Goal: Information Seeking & Learning: Find specific fact

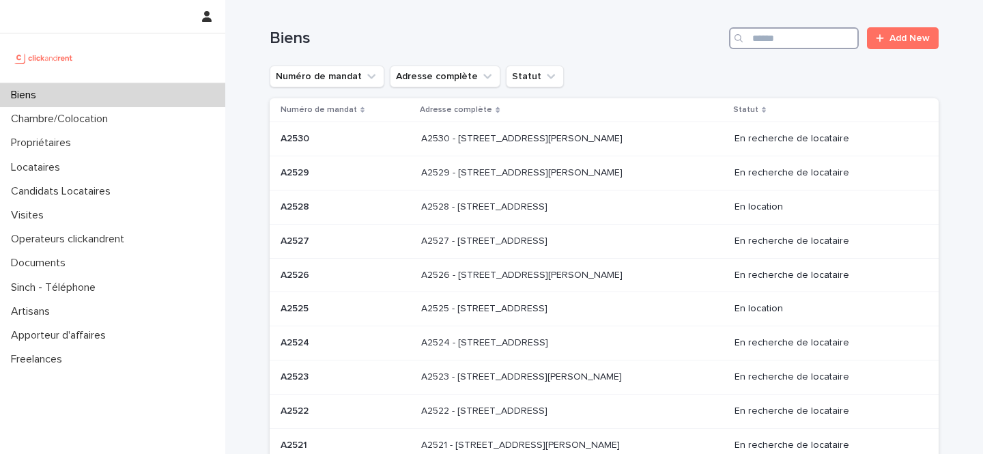
click at [765, 36] on input "Search" at bounding box center [794, 38] width 130 height 22
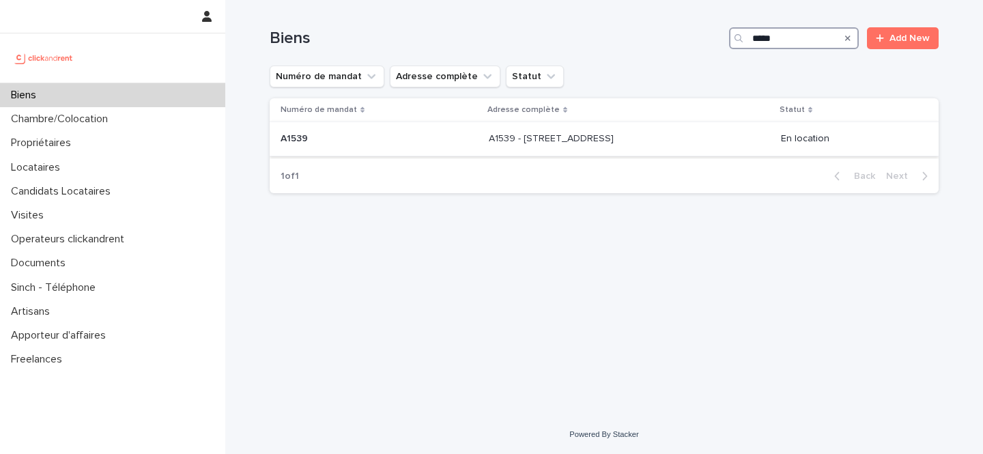
type input "*****"
click at [596, 135] on p "A1539 - [STREET_ADDRESS]" at bounding box center [553, 137] width 128 height 14
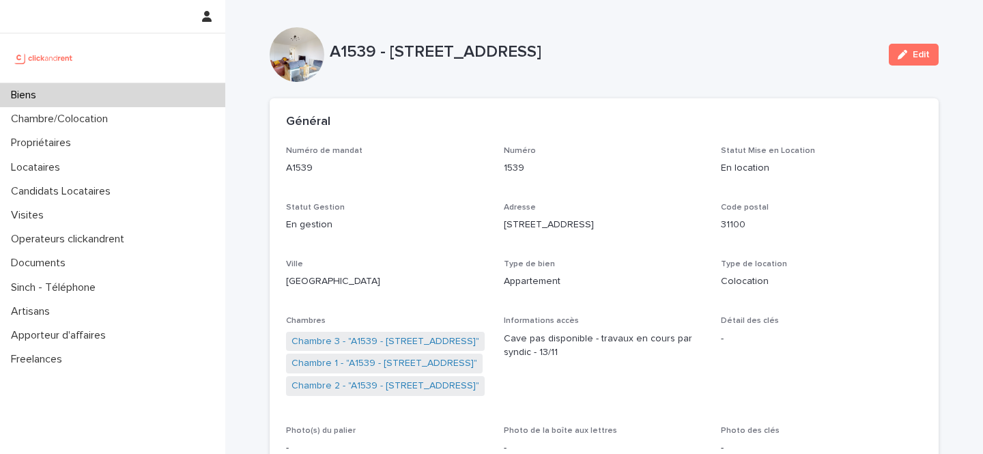
click at [650, 42] on p "A1539 - [STREET_ADDRESS]" at bounding box center [604, 52] width 548 height 20
drag, startPoint x: 650, startPoint y: 42, endPoint x: 395, endPoint y: 48, distance: 256.0
click at [395, 48] on p "A1539 - [STREET_ADDRESS]" at bounding box center [604, 52] width 548 height 20
copy p "13 Rue Du Mont Dore, Toulouse 31100"
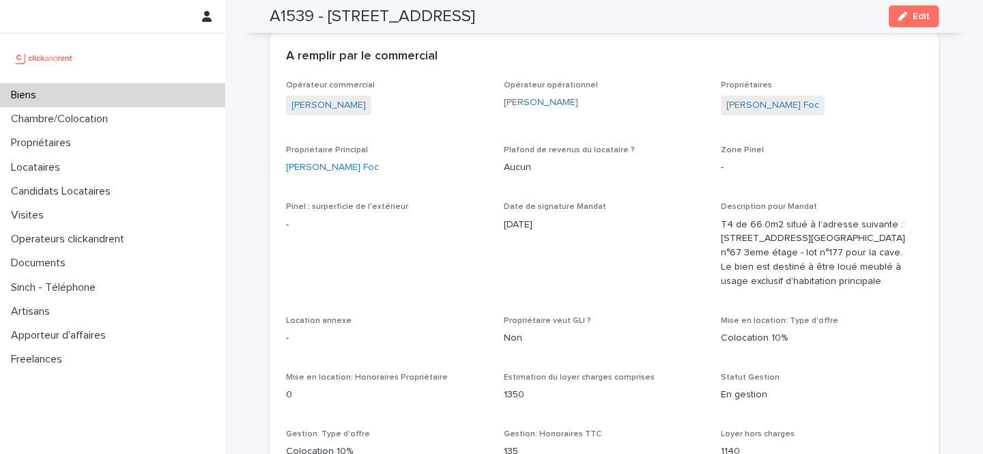
scroll to position [518, 0]
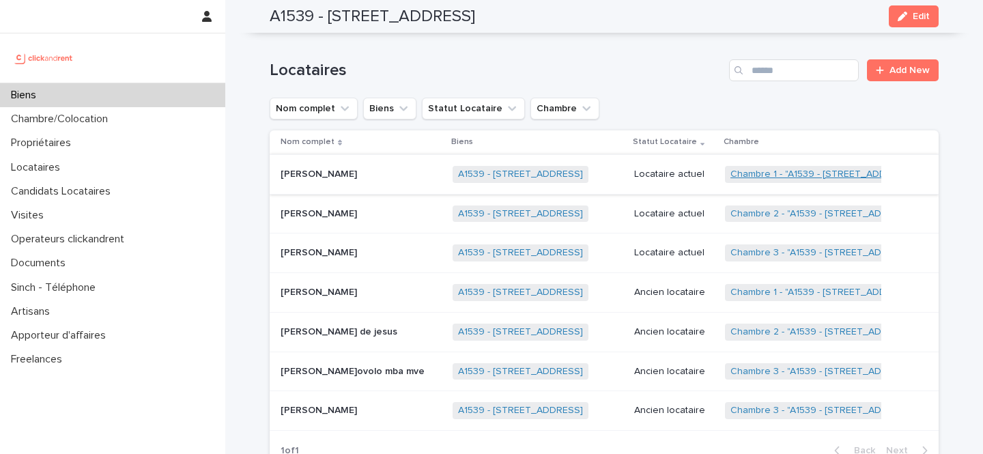
click at [775, 174] on link "Chambre 1 - "A1539 - 13 Rue Du Mont Dore, Toulouse 31100"" at bounding box center [823, 175] width 186 height 12
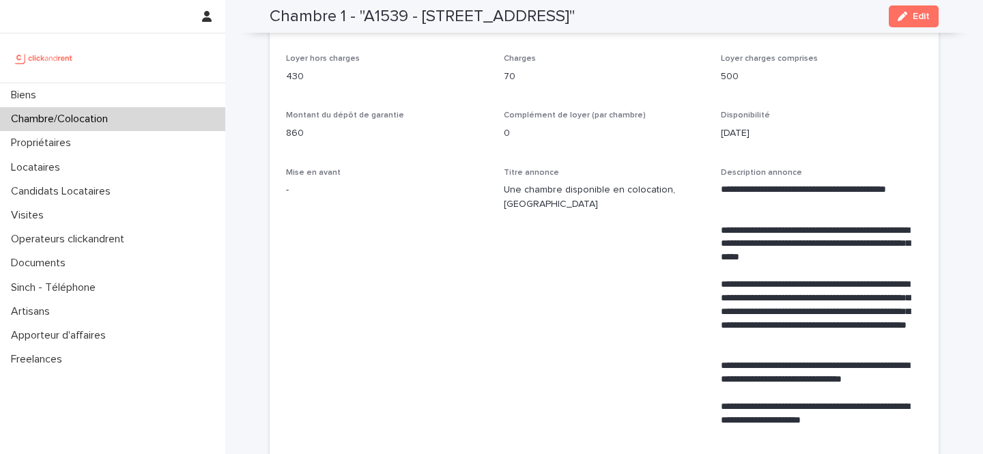
scroll to position [518, 0]
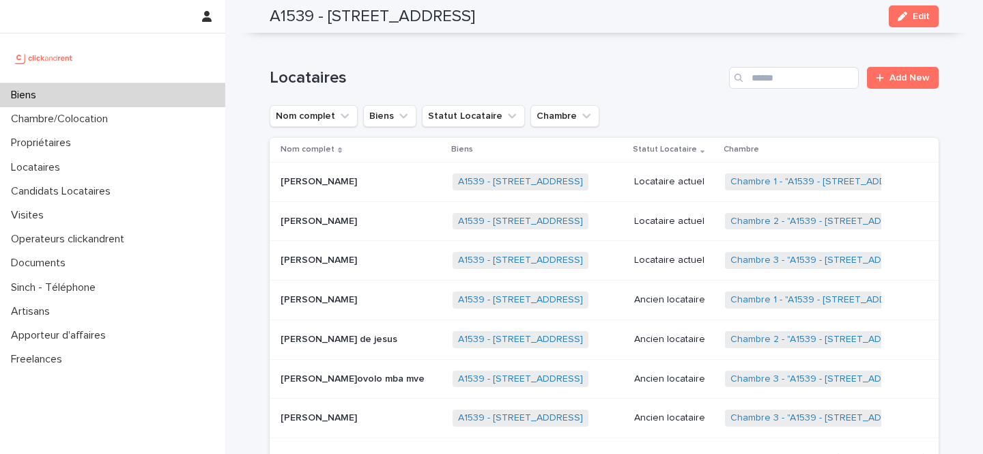
scroll to position [578, 0]
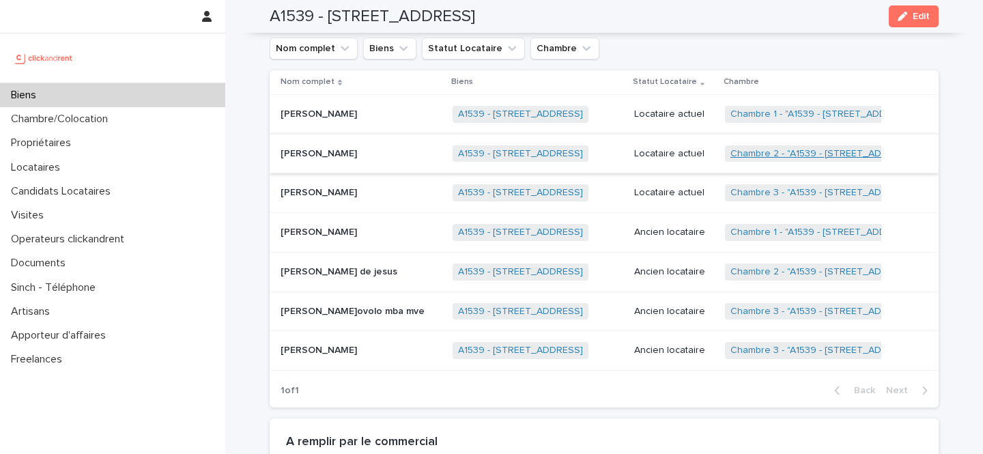
click at [772, 156] on link "Chambre 2 - "A1539 - [STREET_ADDRESS]"" at bounding box center [824, 154] width 188 height 12
click at [773, 190] on link "Chambre 3 - "A1539 - 13 Rue Du Mont Dore, Toulouse 31100"" at bounding box center [824, 193] width 188 height 12
click at [357, 119] on p at bounding box center [361, 115] width 161 height 12
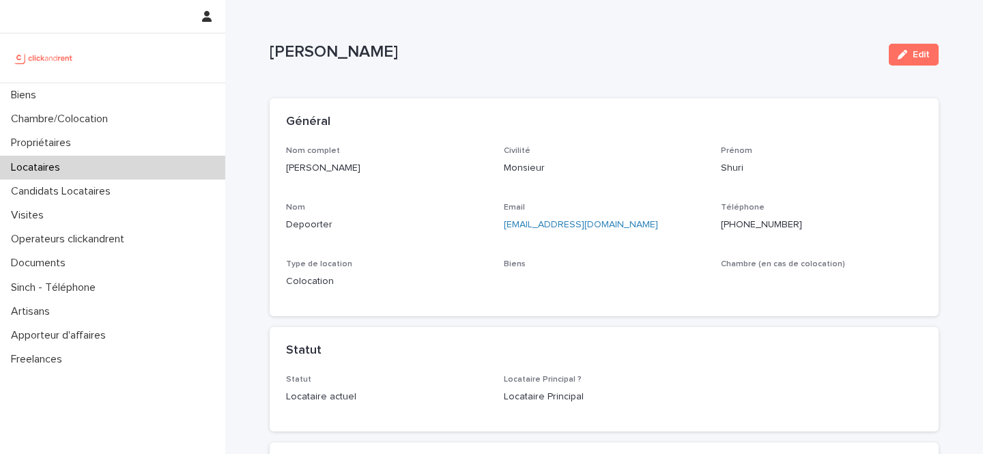
click at [330, 170] on p "Shuri Depoorter" at bounding box center [386, 168] width 201 height 14
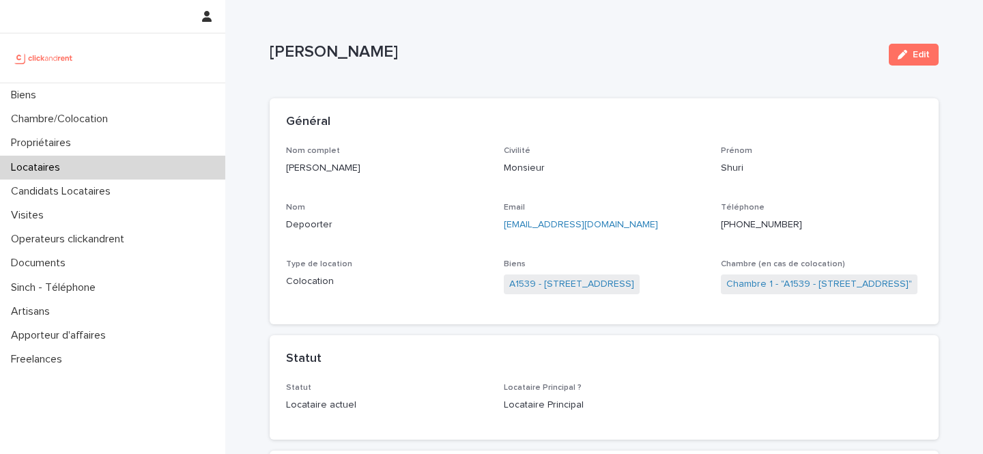
drag, startPoint x: 330, startPoint y: 170, endPoint x: 304, endPoint y: 170, distance: 25.9
click at [304, 170] on p "Shuri Depoorter" at bounding box center [386, 168] width 201 height 14
copy p "Shuri Depoorter"
drag, startPoint x: 810, startPoint y: 224, endPoint x: 730, endPoint y: 225, distance: 80.5
click at [730, 225] on p "+33622140906" at bounding box center [821, 225] width 201 height 14
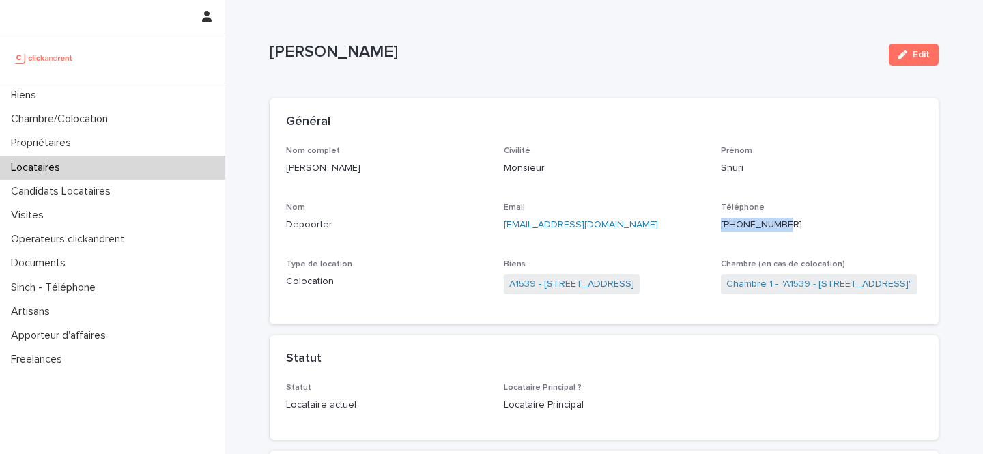
copy ringoverc2c-84e06f14122c "+33622140906"
click at [108, 166] on div "Locataires" at bounding box center [112, 168] width 225 height 24
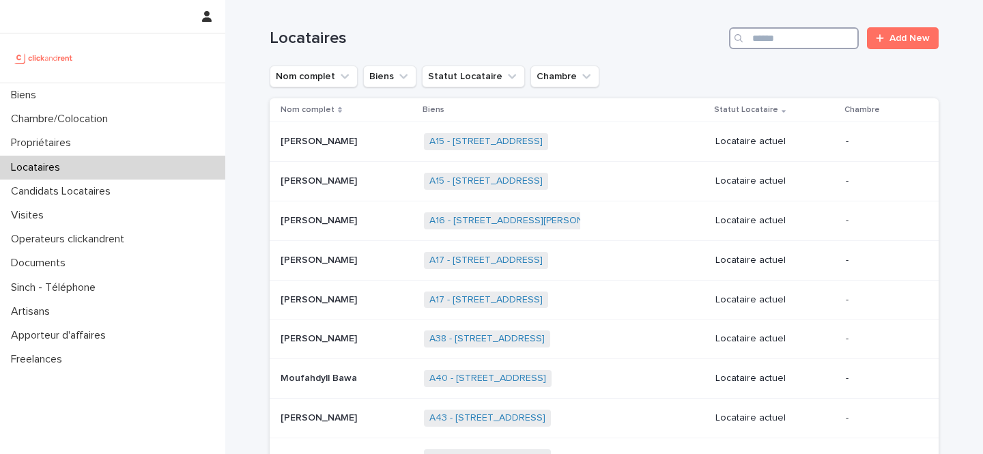
click at [803, 35] on input "Search" at bounding box center [794, 38] width 130 height 22
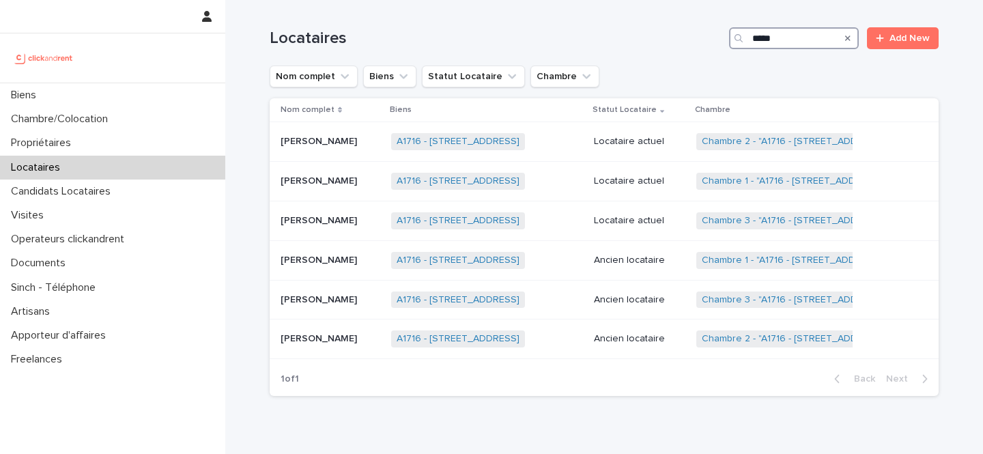
type input "*****"
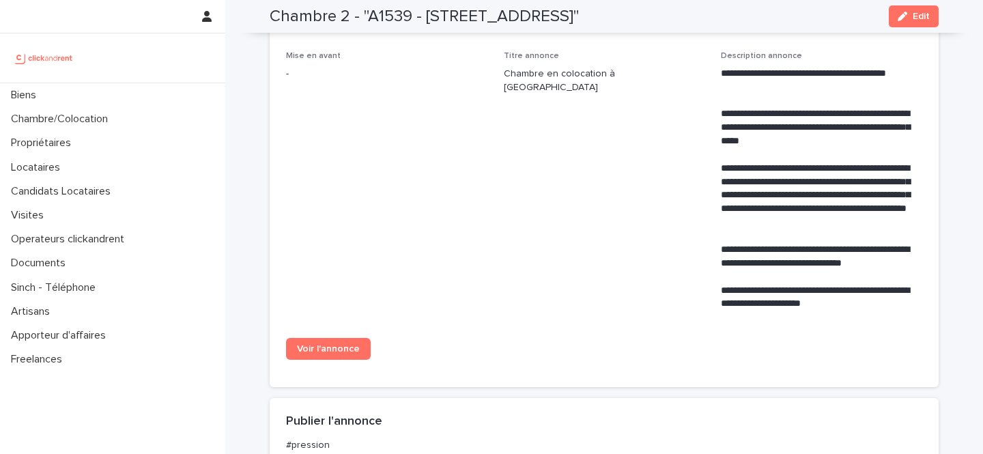
scroll to position [530, 0]
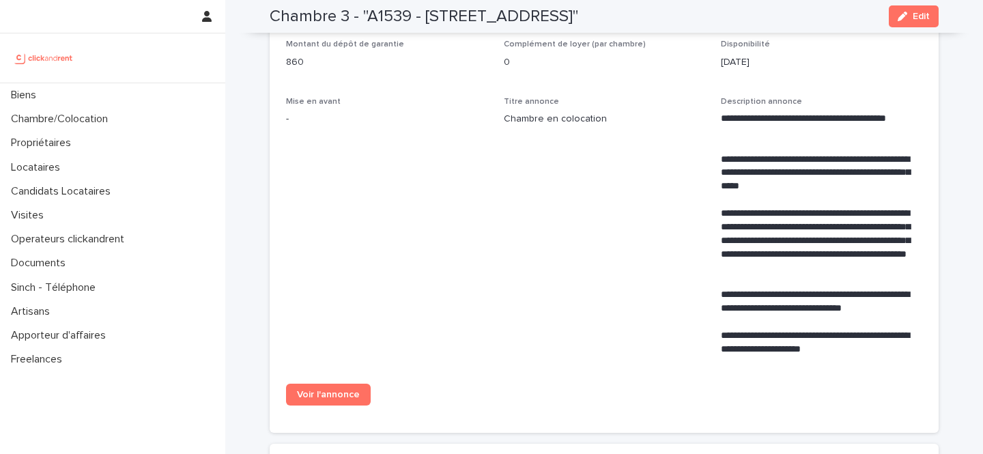
scroll to position [511, 0]
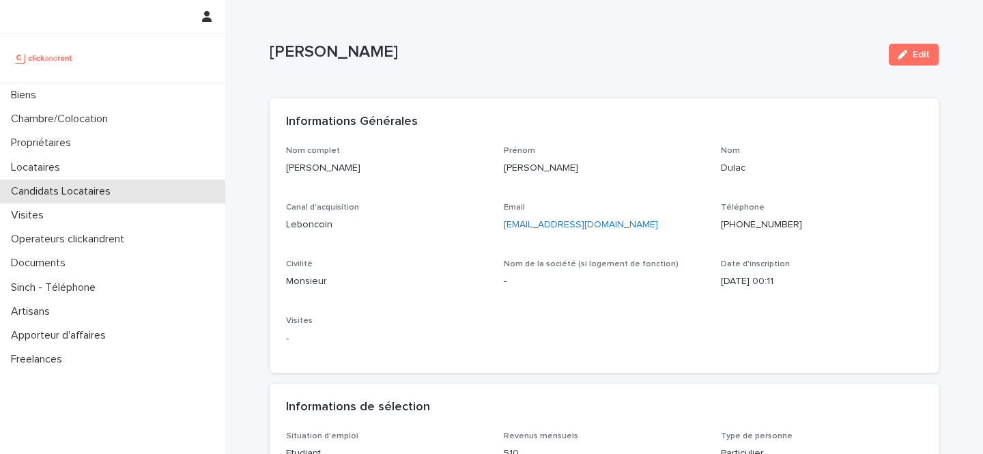
click at [54, 193] on p "Candidats Locataires" at bounding box center [63, 191] width 116 height 13
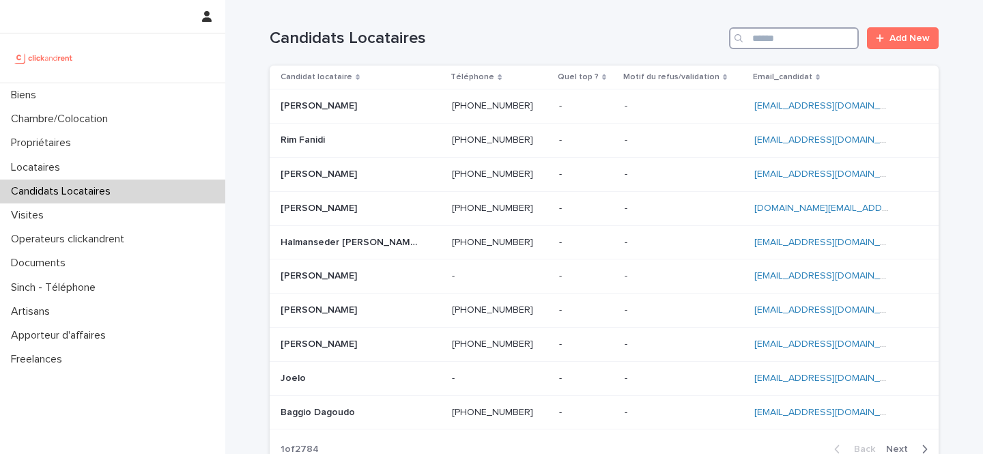
click at [778, 44] on input "Search" at bounding box center [794, 38] width 130 height 22
paste input "**********"
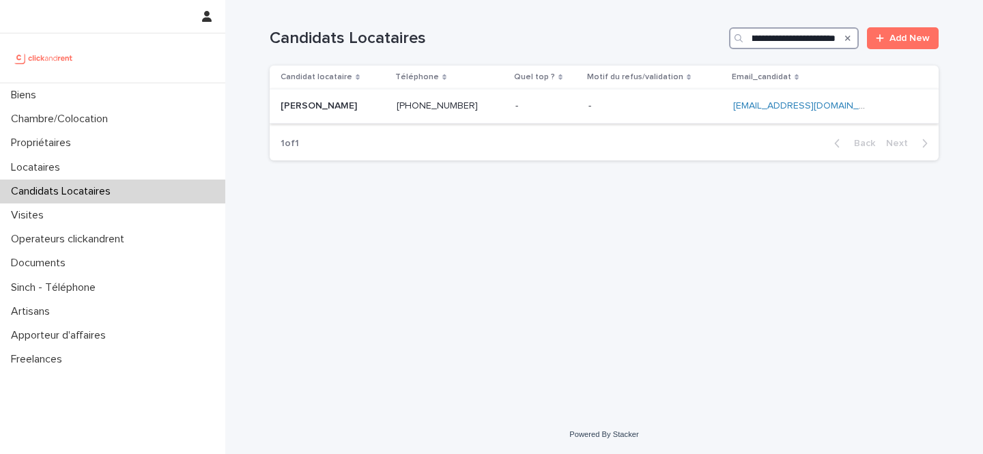
type input "**********"
click at [583, 92] on td "- -" at bounding box center [546, 106] width 73 height 34
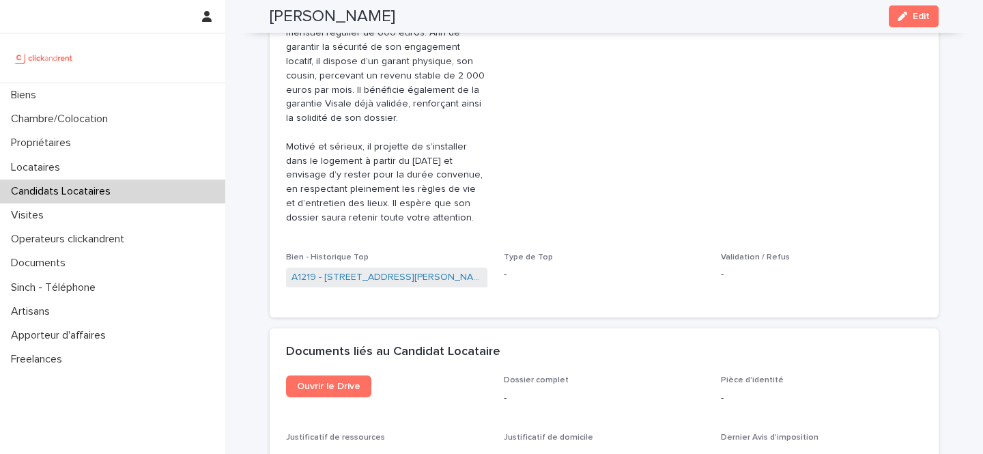
scroll to position [692, 0]
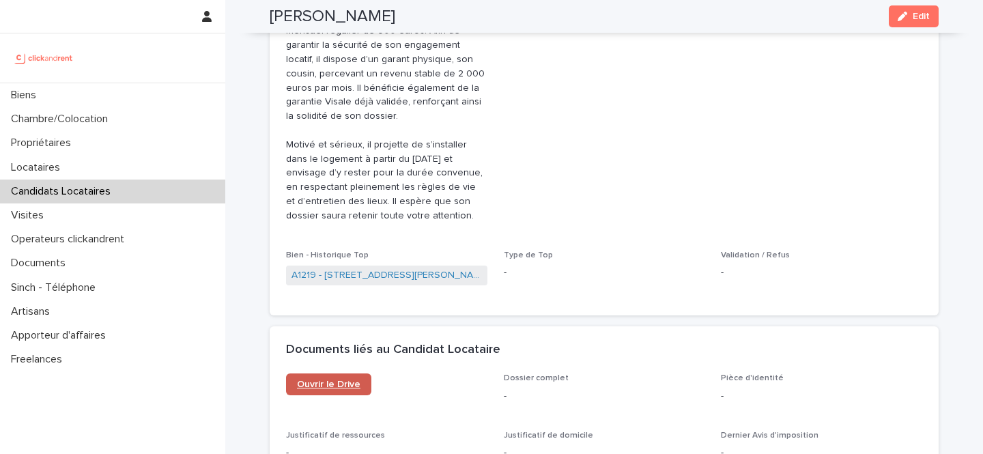
click at [327, 380] on span "Ouvrir le Drive" at bounding box center [328, 385] width 63 height 10
click at [78, 194] on p "Candidats Locataires" at bounding box center [63, 191] width 116 height 13
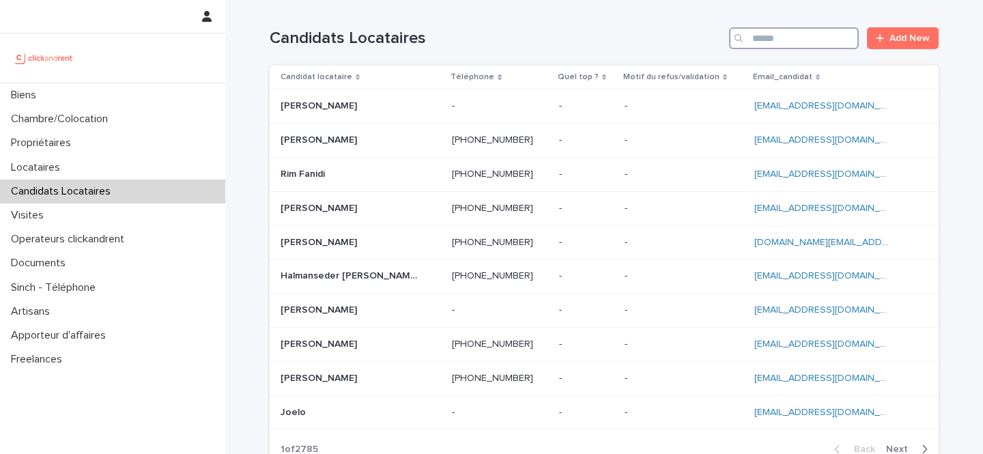
click at [797, 46] on input "Search" at bounding box center [794, 38] width 130 height 22
paste input "**********"
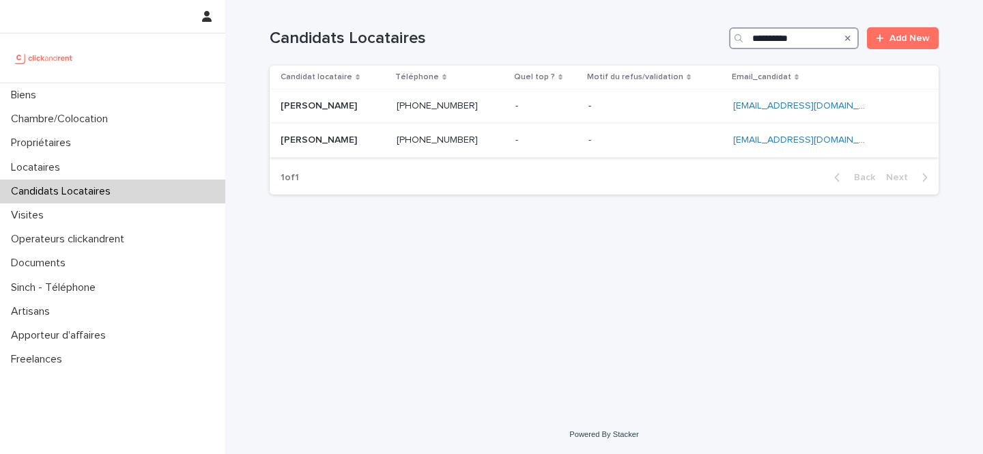
type input "**********"
click at [362, 146] on div "Vincent Ho Vincent Ho" at bounding box center [333, 140] width 105 height 23
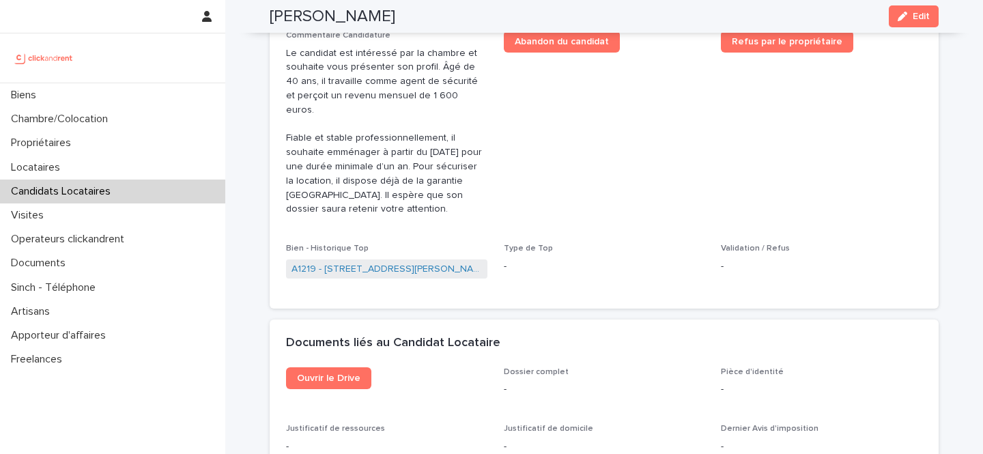
scroll to position [586, 0]
click at [350, 373] on span "Ouvrir le Drive" at bounding box center [328, 378] width 63 height 10
